Goal: Navigation & Orientation: Go to known website

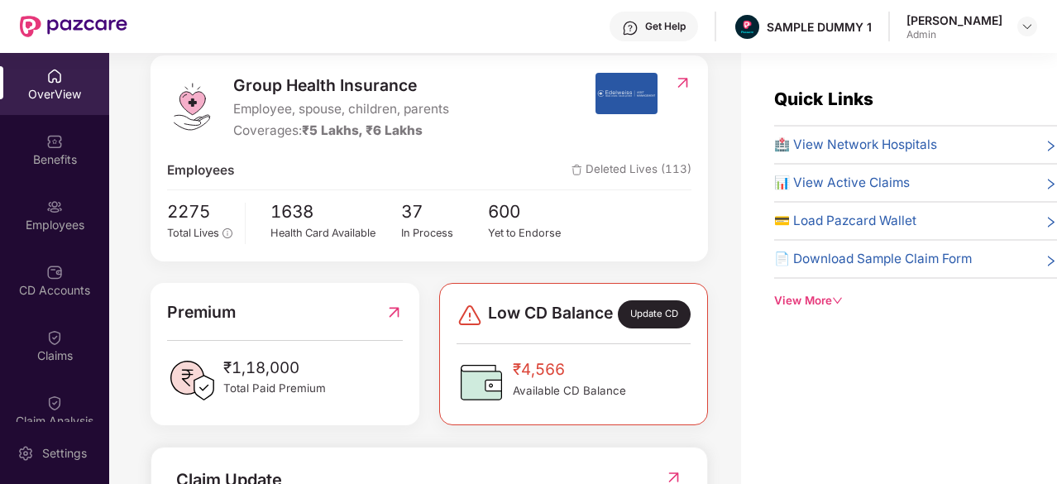
scroll to position [50, 0]
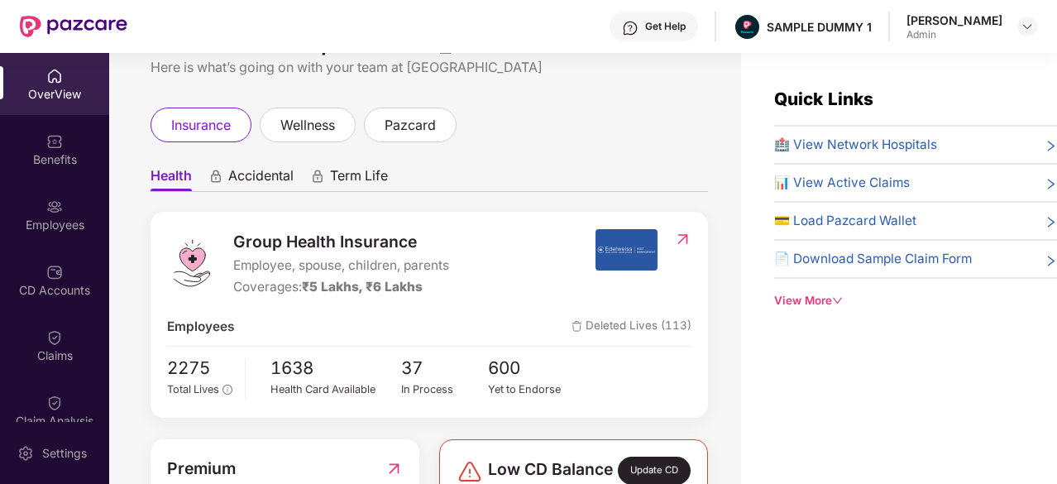
click at [242, 178] on span "Accidental" at bounding box center [260, 179] width 65 height 24
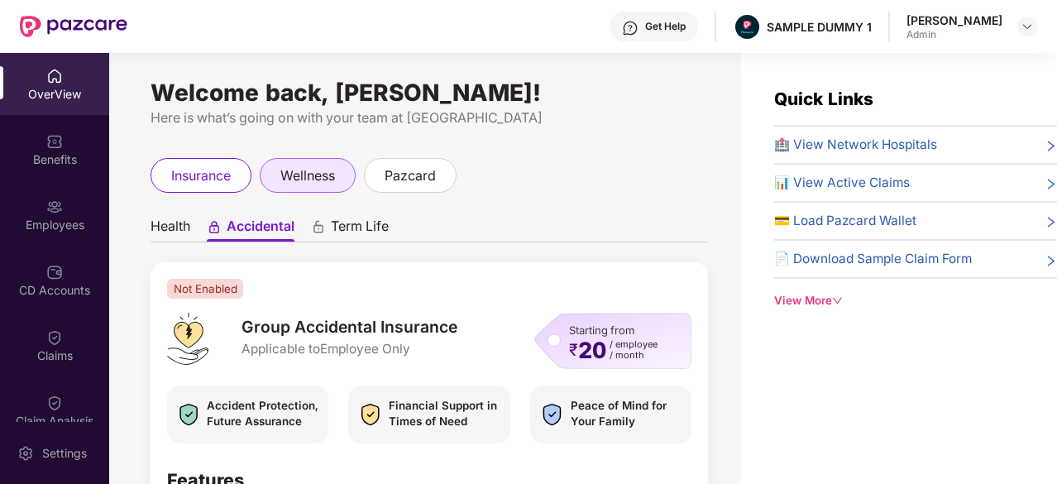
click at [302, 178] on span "wellness" at bounding box center [307, 175] width 55 height 21
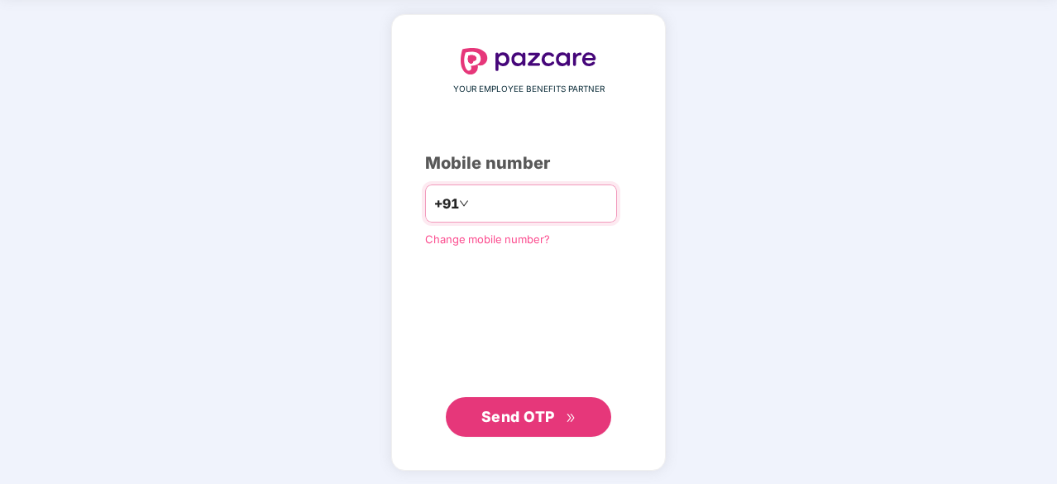
scroll to position [63, 0]
type input "**********"
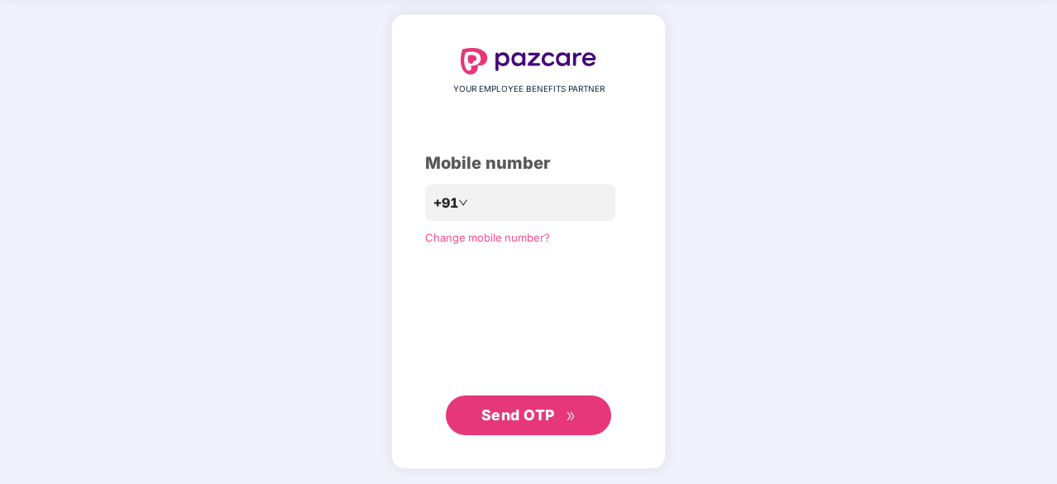
click at [513, 406] on span "Send OTP" at bounding box center [518, 414] width 74 height 17
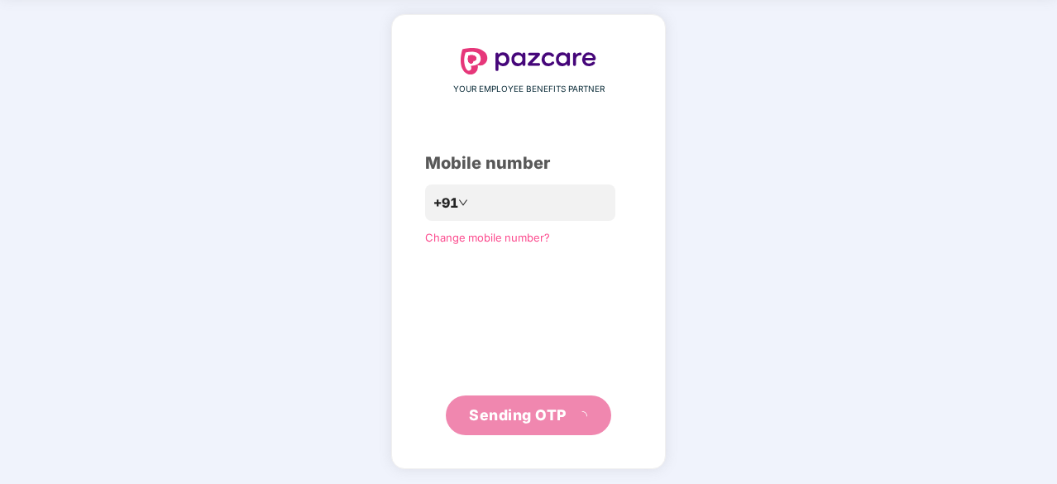
scroll to position [55, 0]
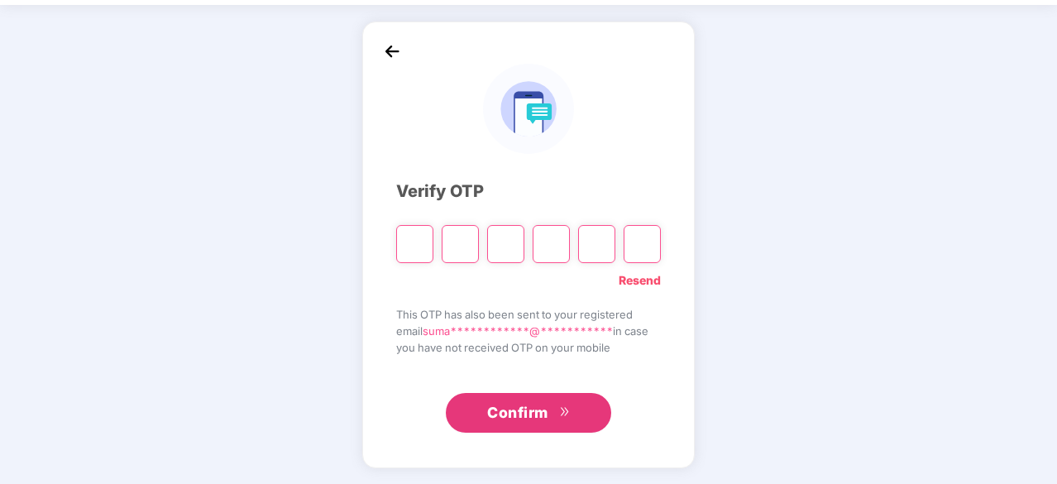
type input "*"
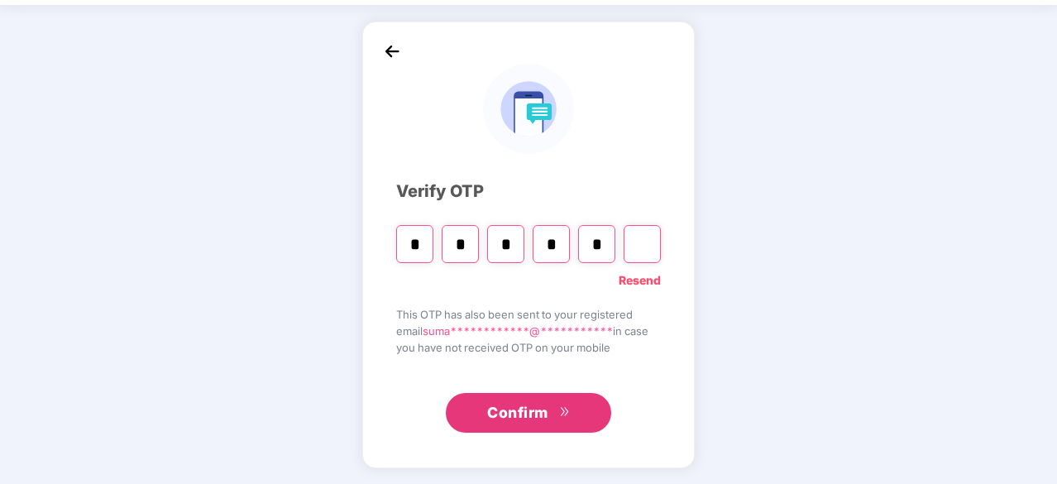
type input "*"
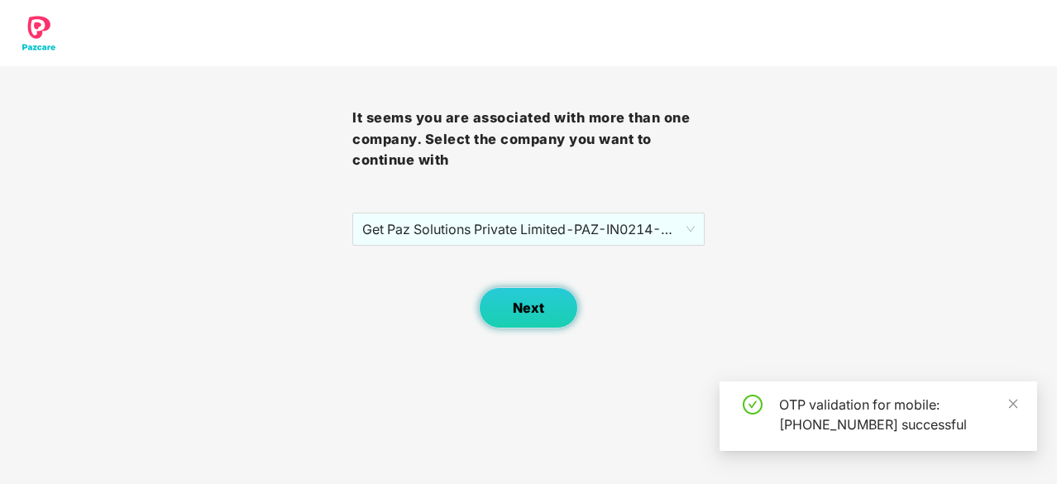
click at [552, 296] on button "Next" at bounding box center [528, 307] width 99 height 41
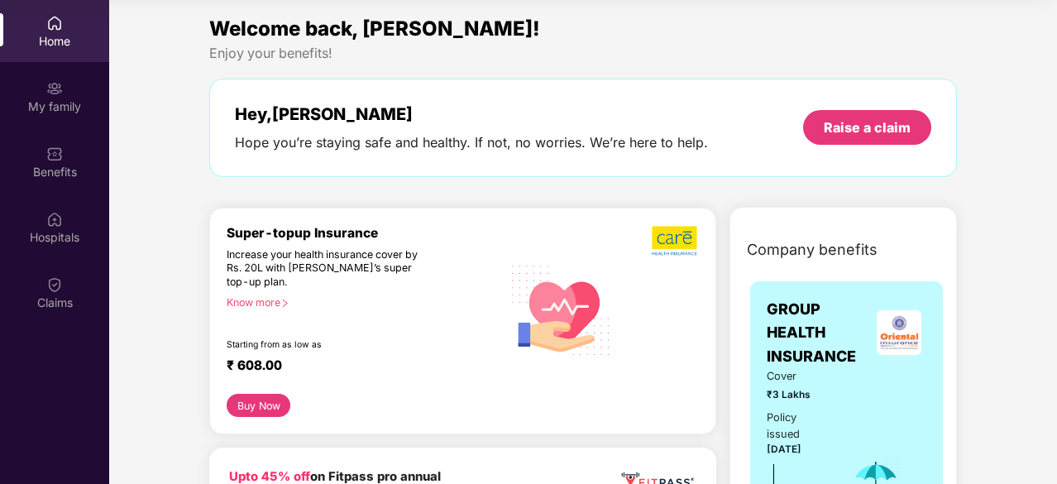
scroll to position [92, 0]
